Goal: Navigation & Orientation: Find specific page/section

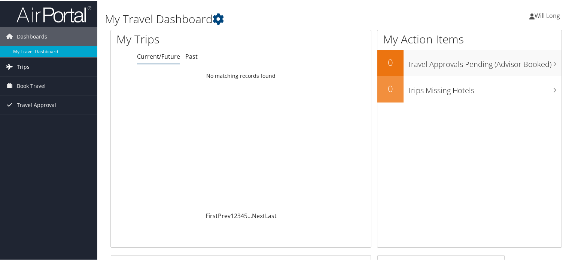
click at [22, 71] on span "Trips" at bounding box center [23, 66] width 13 height 19
click at [30, 120] on span "Book Travel" at bounding box center [31, 119] width 29 height 19
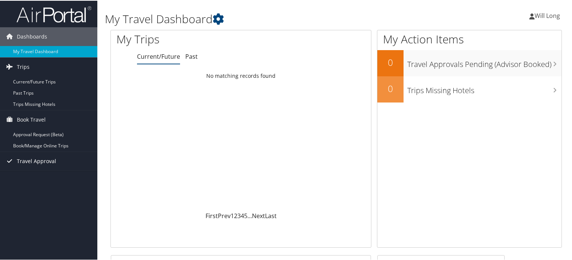
click at [34, 158] on span "Travel Approval" at bounding box center [36, 160] width 39 height 19
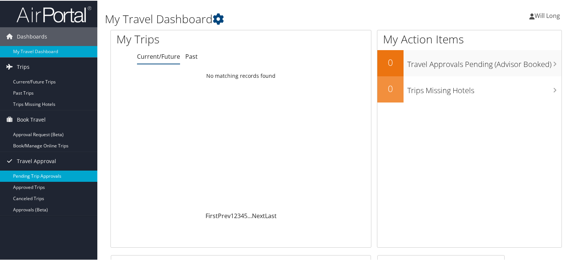
click at [37, 175] on link "Pending Trip Approvals" at bounding box center [48, 175] width 97 height 11
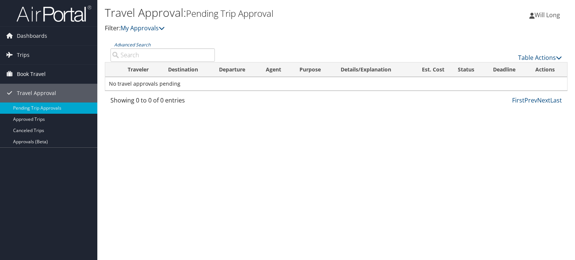
click at [32, 76] on span "Book Travel" at bounding box center [31, 74] width 29 height 19
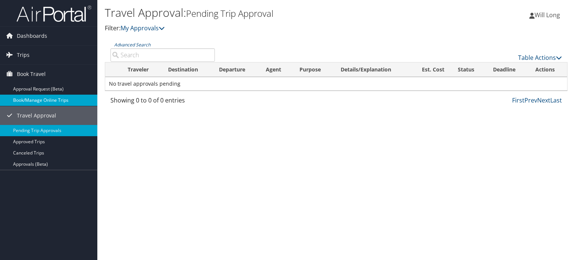
click at [39, 101] on link "Book/Manage Online Trips" at bounding box center [48, 100] width 97 height 11
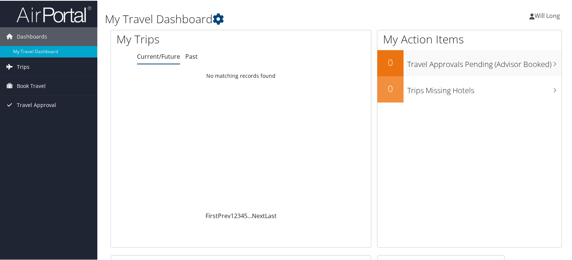
click at [27, 67] on span "Trips" at bounding box center [23, 66] width 13 height 19
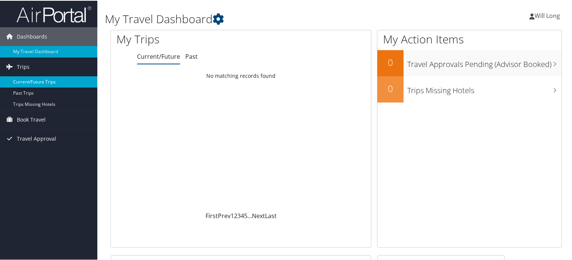
click at [27, 81] on link "Current/Future Trips" at bounding box center [48, 81] width 97 height 11
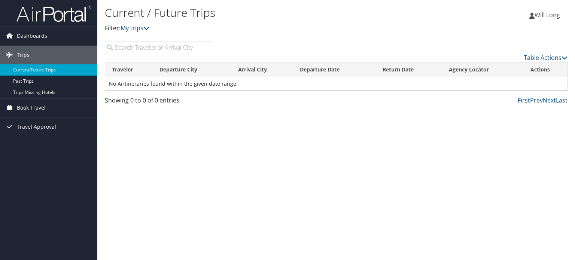
click at [27, 106] on span "Book Travel" at bounding box center [31, 108] width 29 height 19
